Goal: Check status: Check status

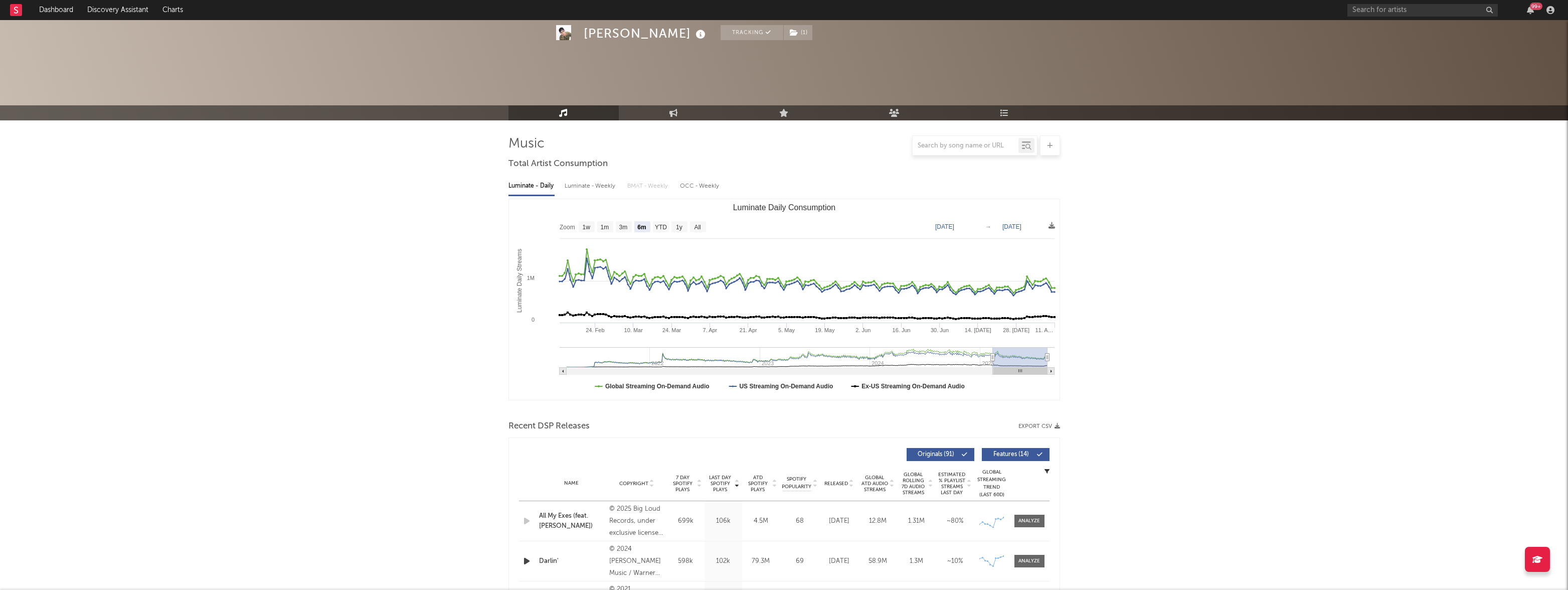
select select "6m"
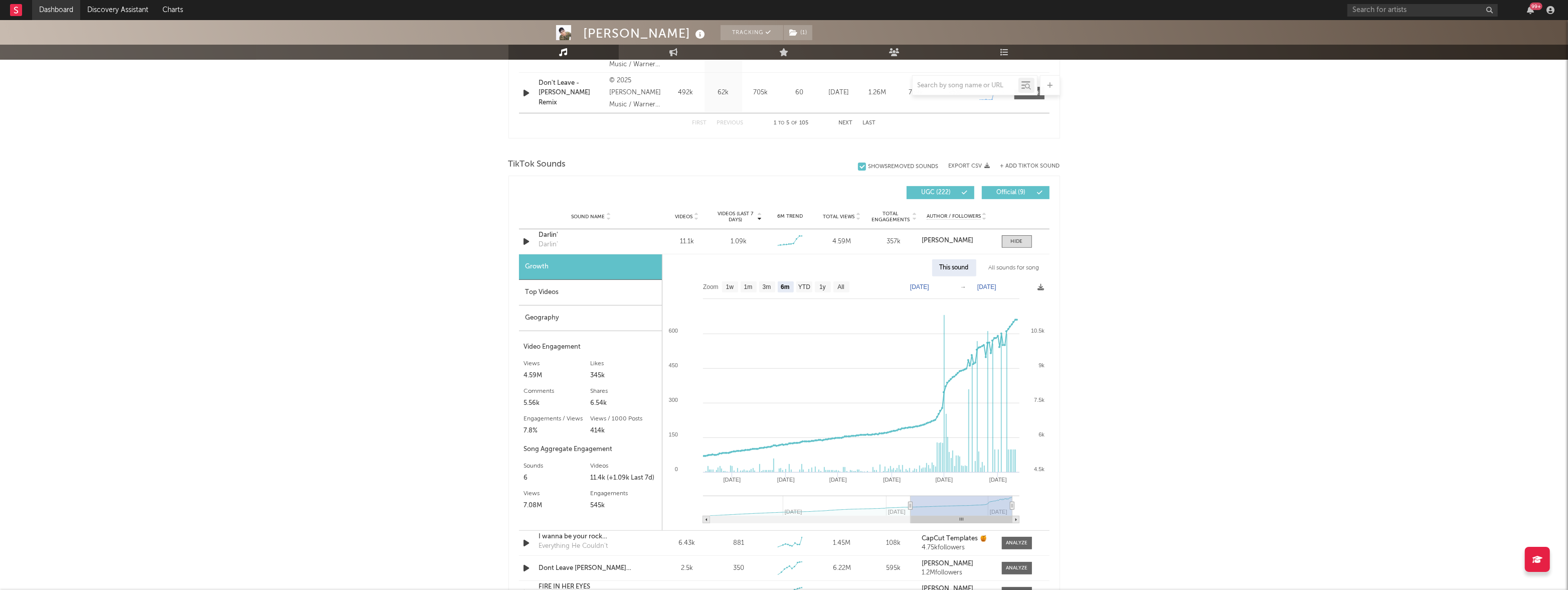
scroll to position [589, 0]
click at [63, 7] on link "Dashboard" at bounding box center [56, 10] width 48 height 20
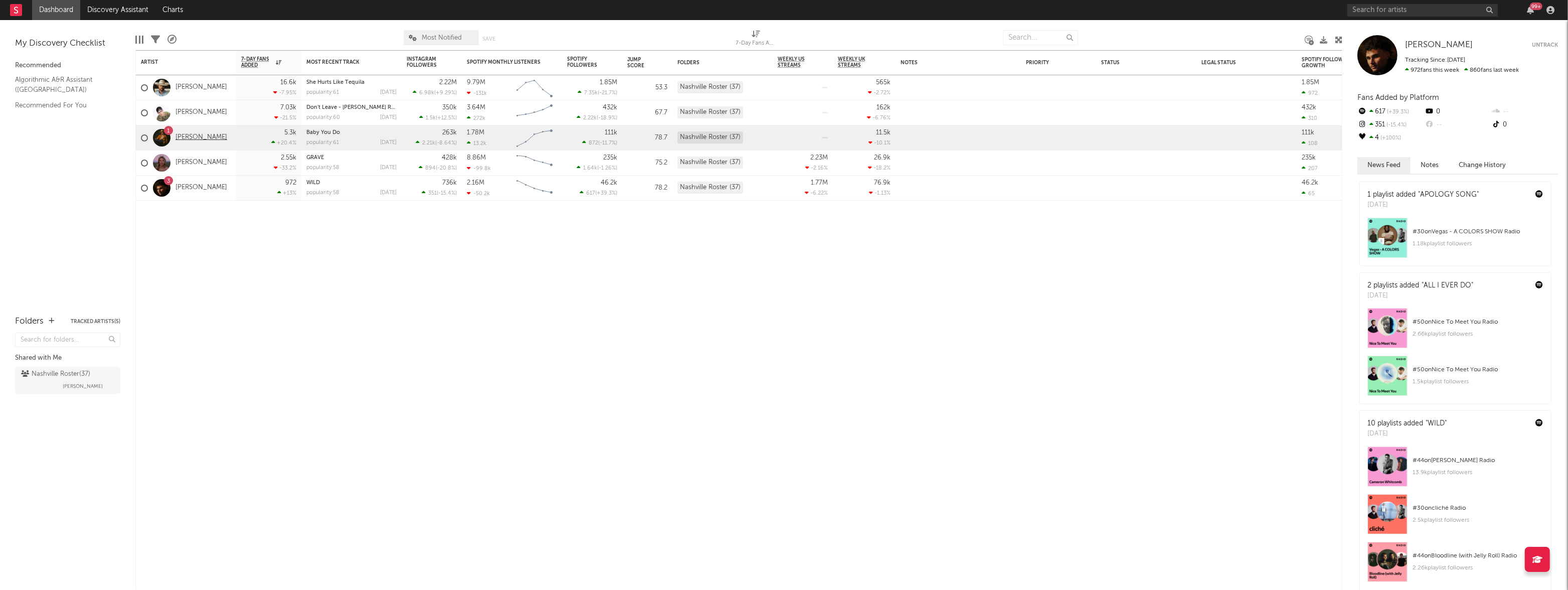
click at [198, 137] on link "[PERSON_NAME]" at bounding box center [201, 138] width 52 height 9
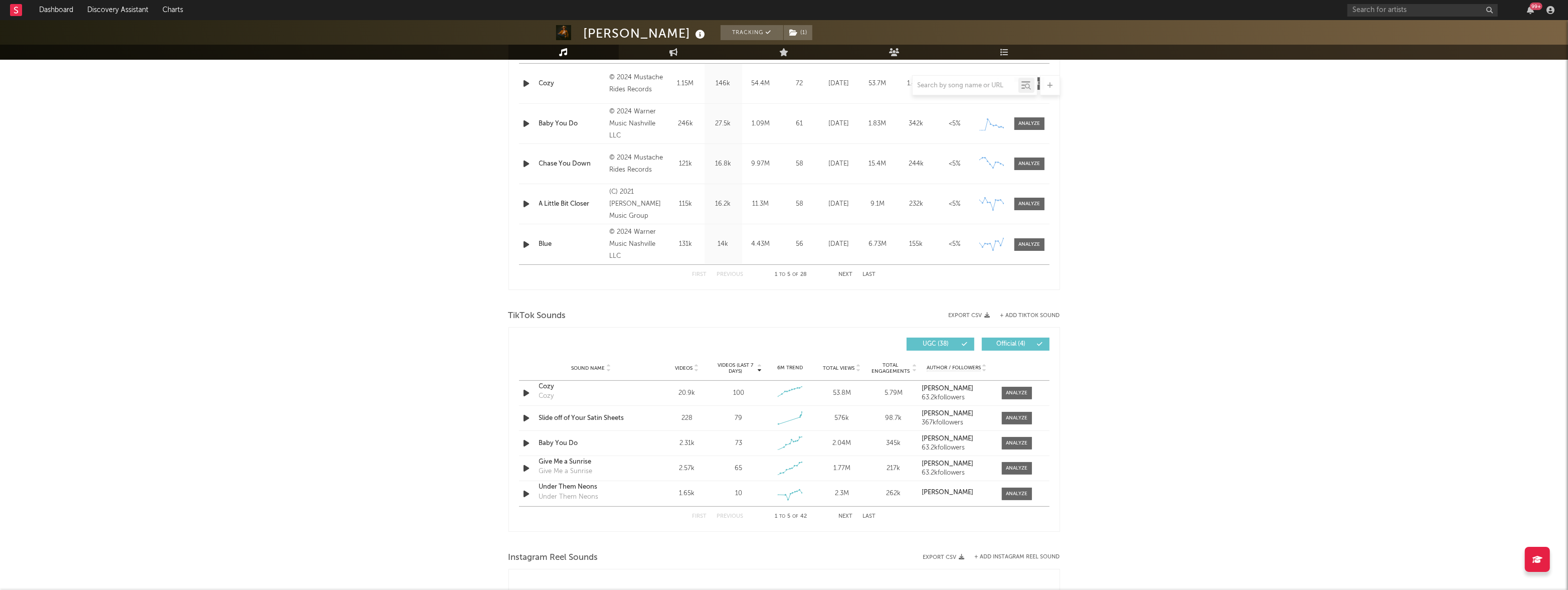
scroll to position [359, 0]
select select "6m"
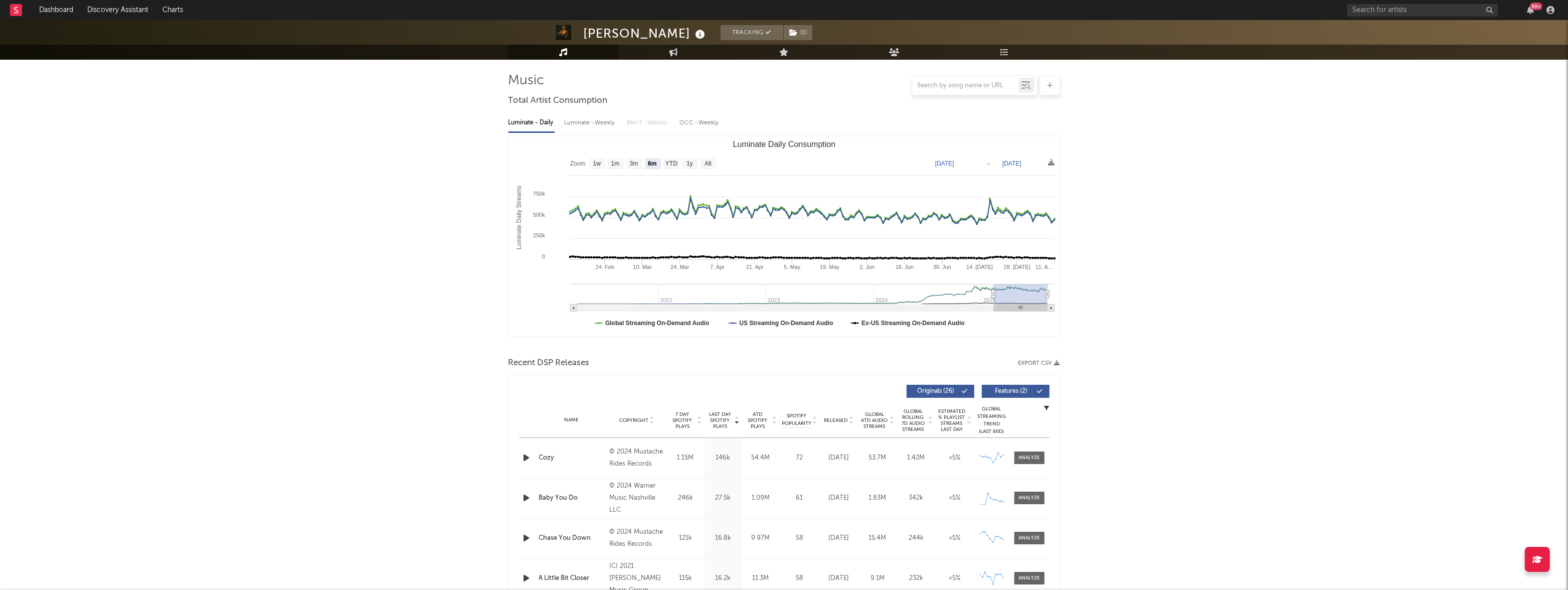
scroll to position [0, 0]
